Goal: Information Seeking & Learning: Learn about a topic

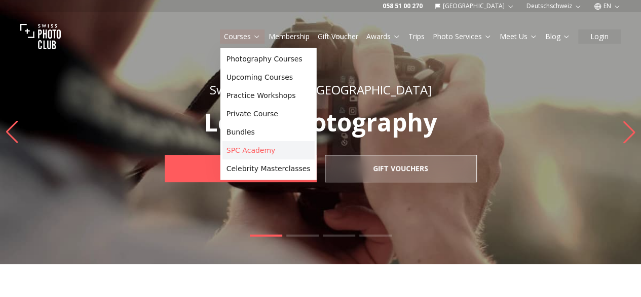
click at [236, 150] on link "SPC Academy" at bounding box center [269, 150] width 92 height 18
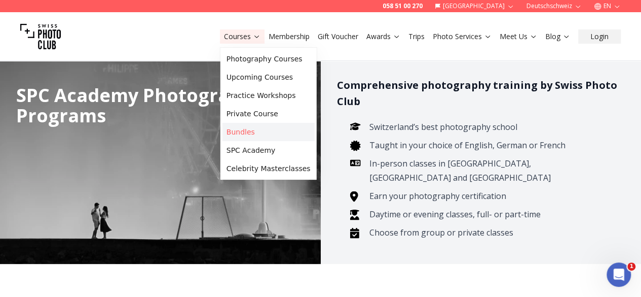
click at [248, 134] on link "Bundles" at bounding box center [269, 132] width 92 height 18
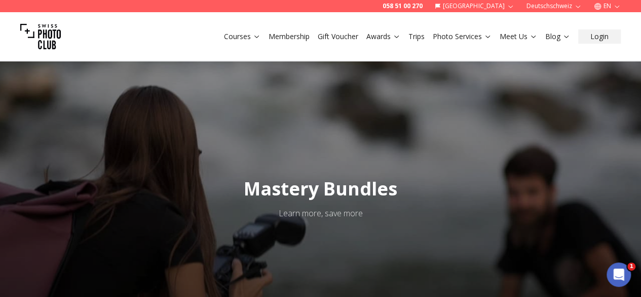
click at [423, 36] on link "Trips" at bounding box center [417, 36] width 16 height 10
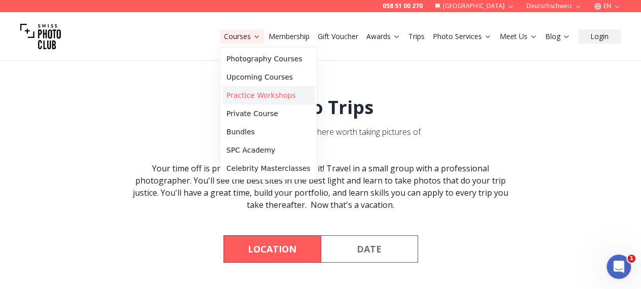
click at [262, 93] on link "Practice Workshops" at bounding box center [269, 95] width 92 height 18
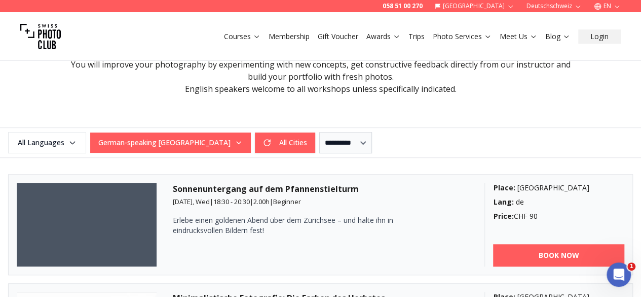
scroll to position [240, 0]
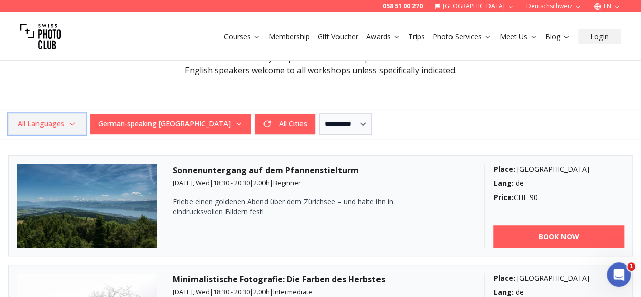
click at [77, 123] on span "All Languages" at bounding box center [47, 124] width 75 height 18
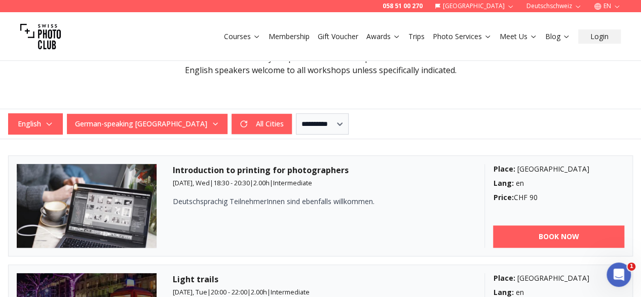
click at [492, 90] on div "Upcoming Practice Workshops Practice a different subject in each of these 2-hou…" at bounding box center [320, 50] width 519 height 118
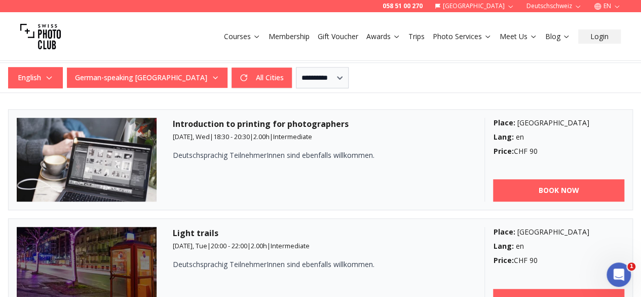
scroll to position [0, 0]
